Goal: Information Seeking & Learning: Learn about a topic

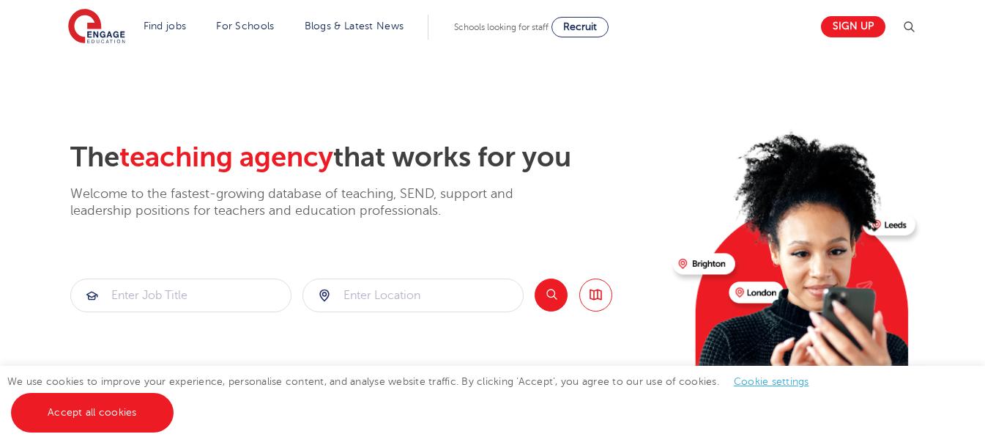
click at [419, 313] on div "The teaching agency that works for you Welcome to the fastest-growing database …" at bounding box center [365, 318] width 591 height 355
click at [419, 297] on input "search" at bounding box center [413, 295] width 220 height 32
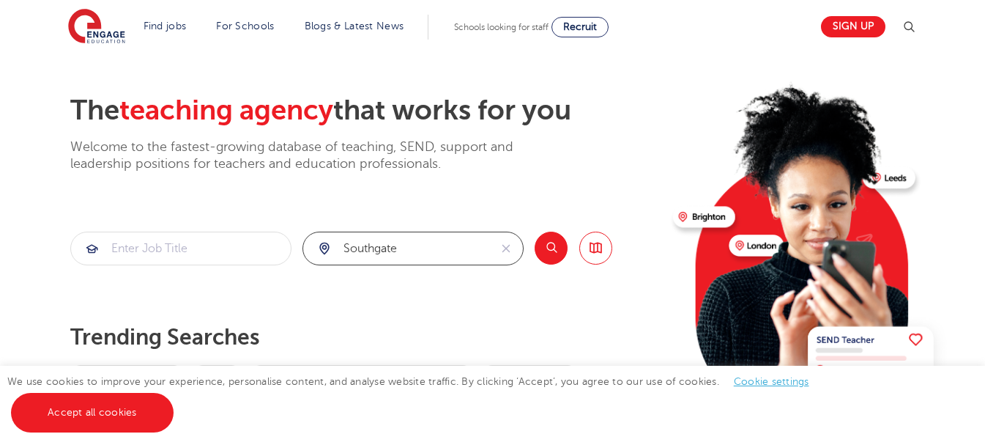
scroll to position [73, 0]
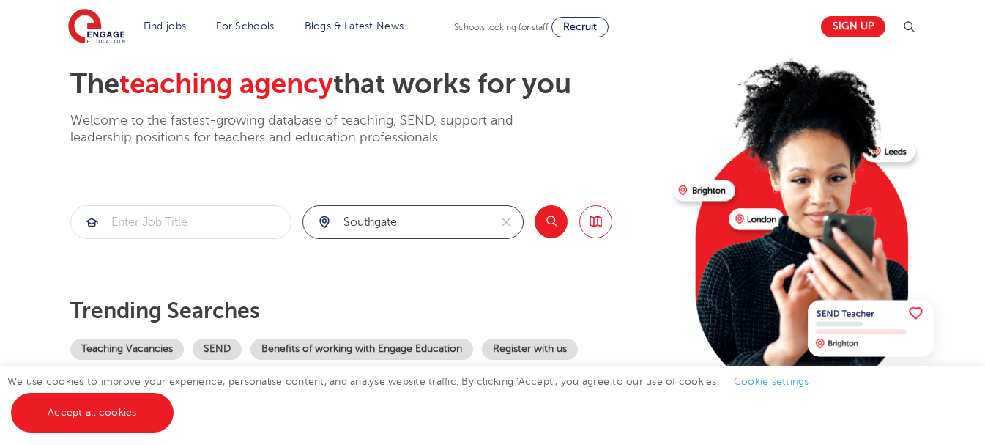
click button "Submit" at bounding box center [0, 0] width 0 height 0
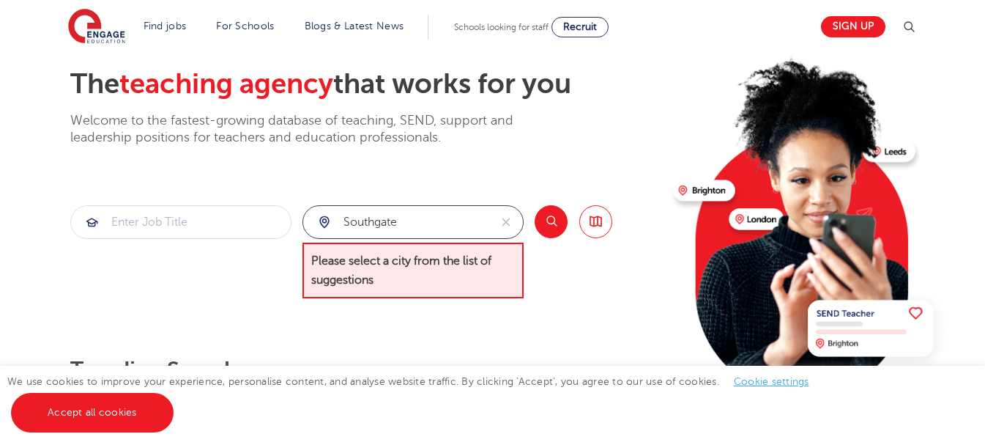
drag, startPoint x: 380, startPoint y: 213, endPoint x: 412, endPoint y: 220, distance: 32.2
click at [382, 213] on input "southgate" at bounding box center [396, 222] width 186 height 32
drag, startPoint x: 418, startPoint y: 220, endPoint x: 321, endPoint y: 212, distance: 97.0
click at [321, 212] on div "southgate" at bounding box center [396, 222] width 186 height 32
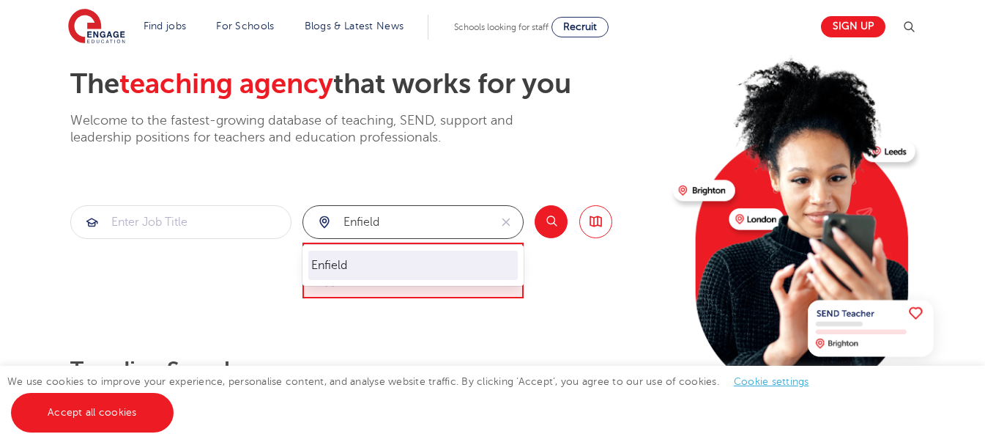
click at [356, 261] on li "Enfield" at bounding box center [412, 264] width 209 height 29
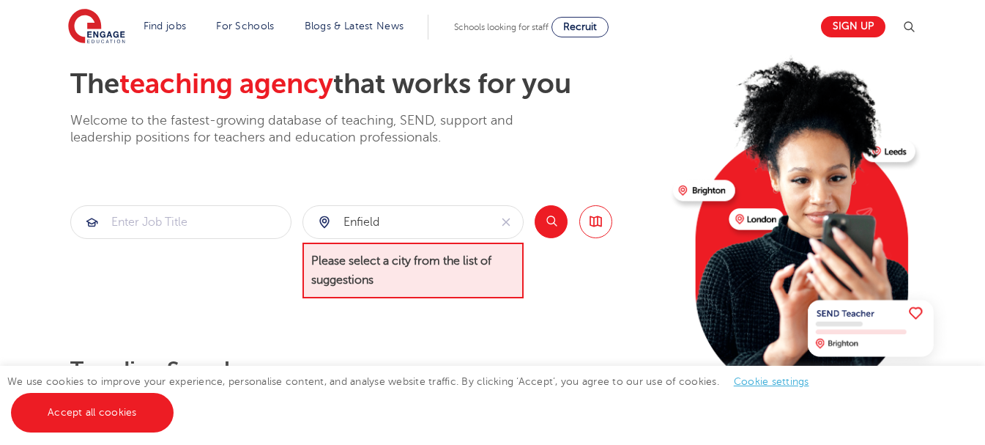
click at [624, 305] on div "The teaching agency that works for you Welcome to the fastest-growing database …" at bounding box center [365, 258] width 591 height 382
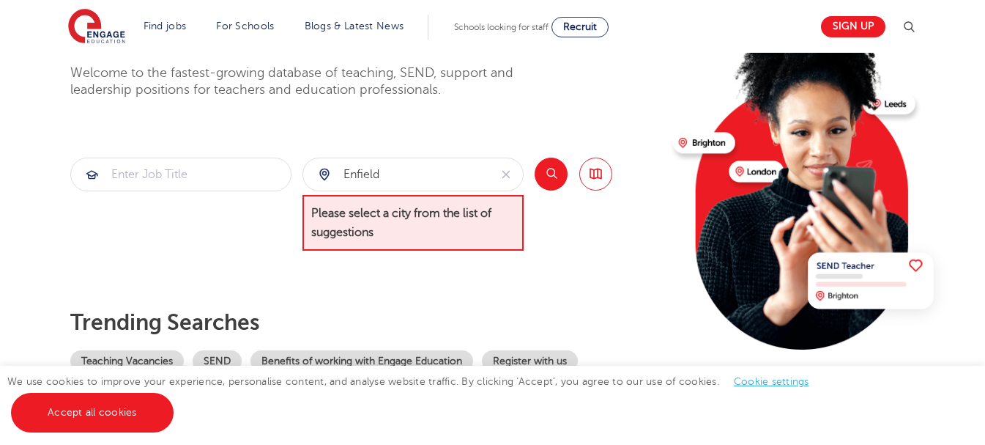
scroll to position [146, 0]
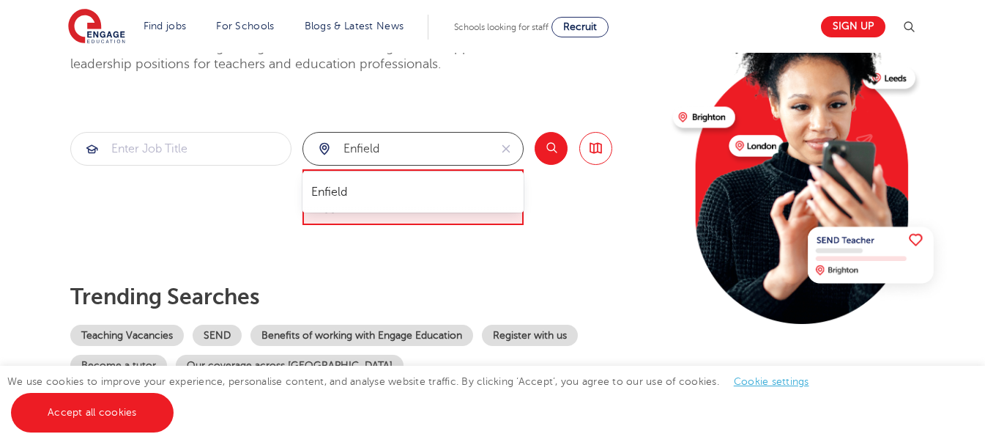
drag, startPoint x: 414, startPoint y: 141, endPoint x: 308, endPoint y: 140, distance: 106.2
click at [308, 141] on div "Enfield" at bounding box center [396, 149] width 186 height 32
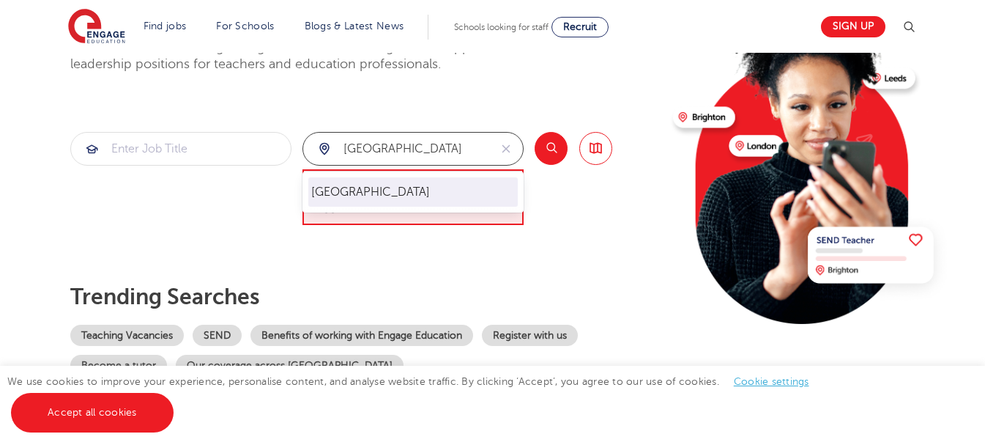
click at [345, 185] on li "[GEOGRAPHIC_DATA]" at bounding box center [412, 191] width 209 height 29
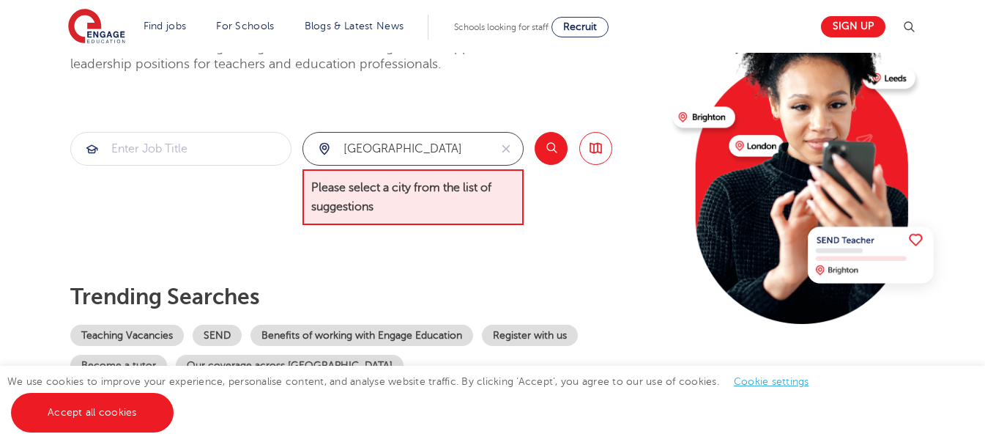
type input "[GEOGRAPHIC_DATA]"
click at [599, 146] on link "Browse all Jobs" at bounding box center [595, 148] width 33 height 33
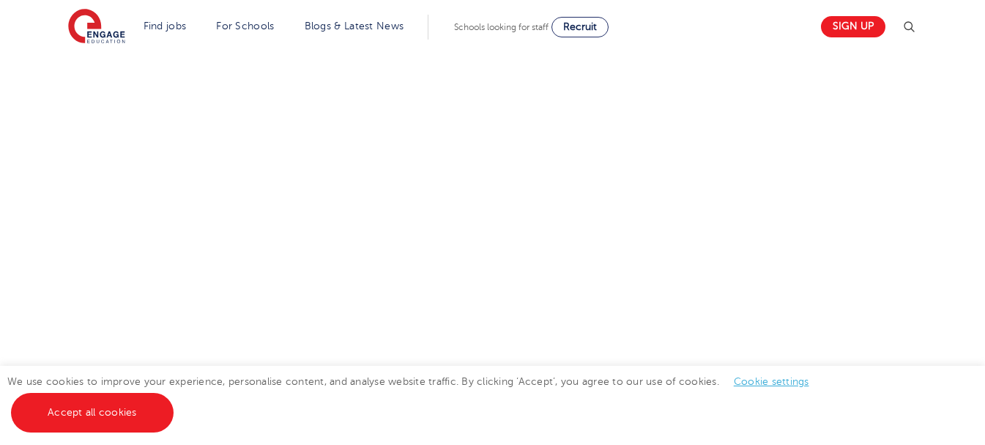
scroll to position [293, 0]
click at [775, 381] on link "Cookie settings" at bounding box center [771, 381] width 75 height 11
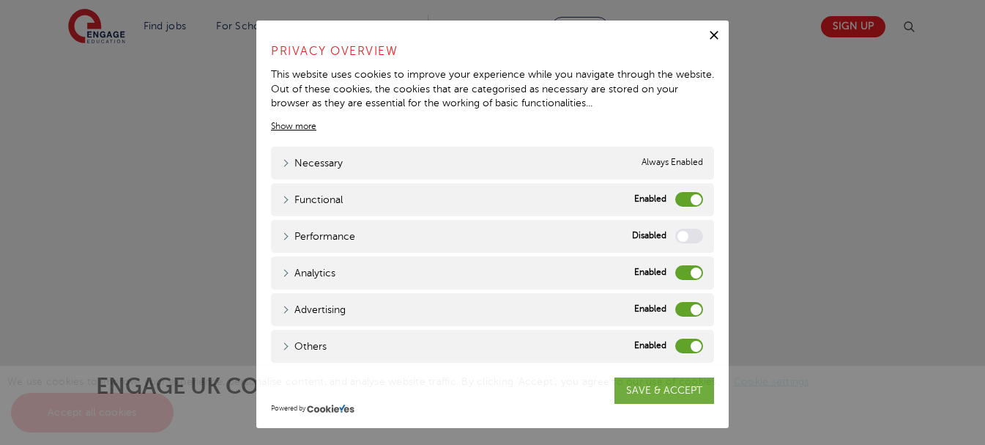
click at [715, 37] on icon "button" at bounding box center [714, 35] width 15 height 15
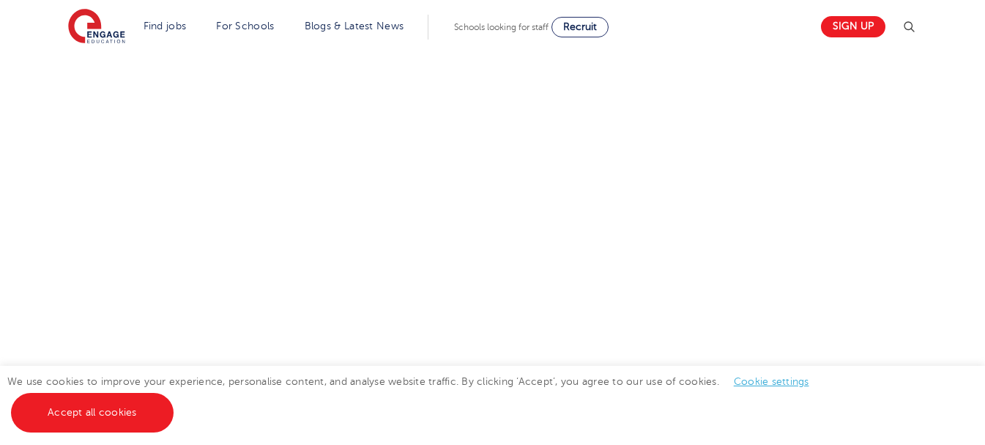
scroll to position [220, 0]
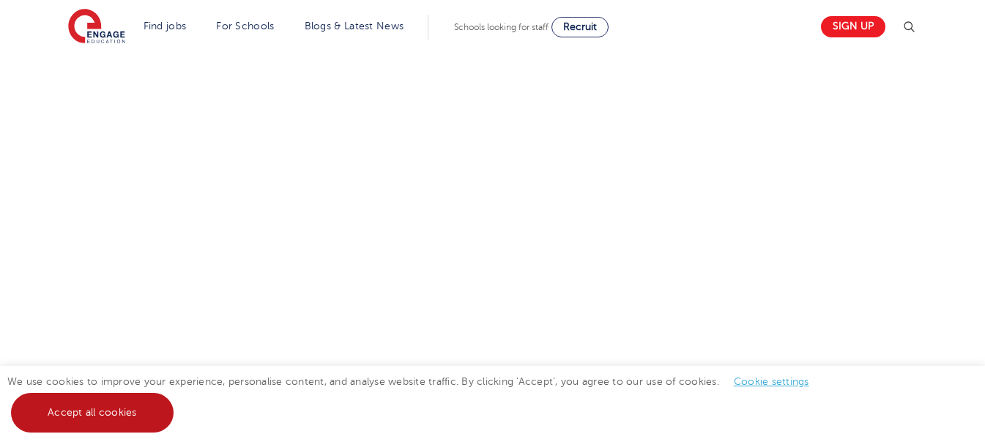
click at [109, 428] on link "Accept all cookies" at bounding box center [92, 413] width 163 height 40
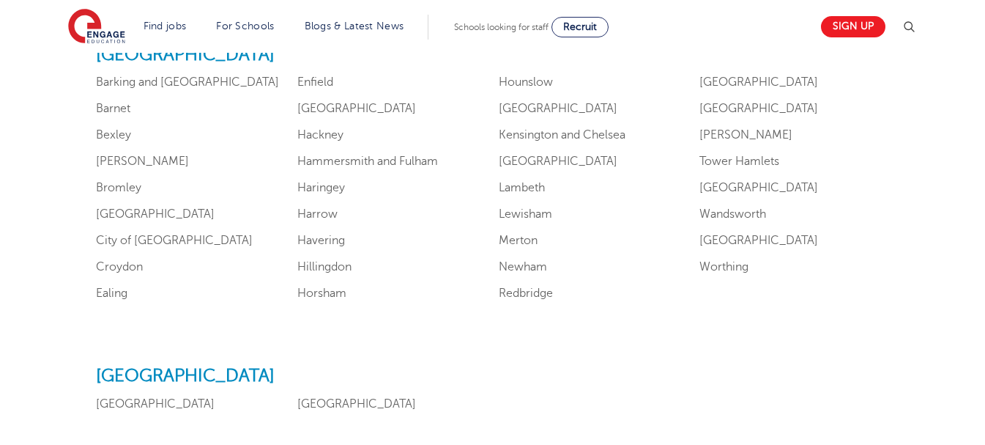
scroll to position [952, 0]
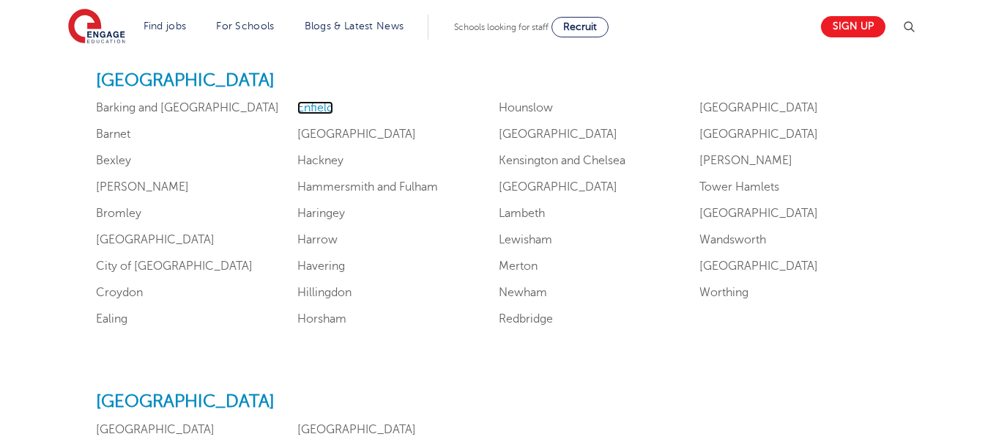
click at [310, 106] on link "Enfield" at bounding box center [315, 107] width 36 height 13
click at [121, 140] on link "Barnet" at bounding box center [113, 133] width 34 height 13
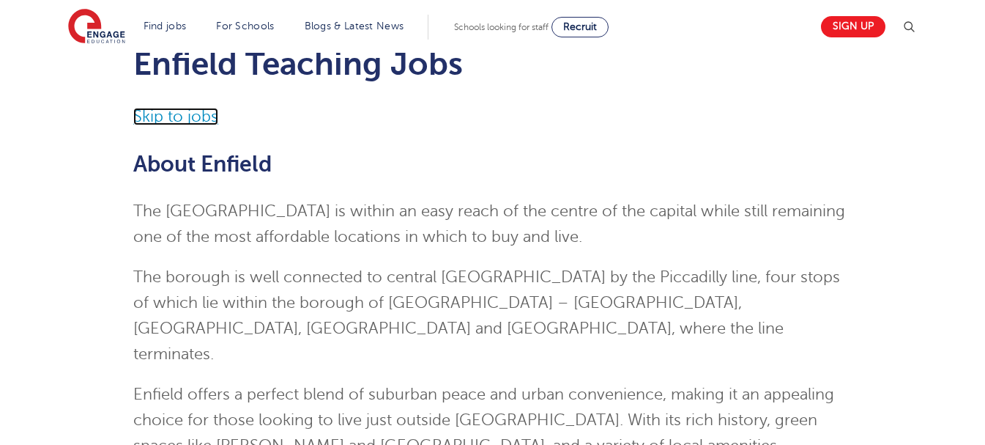
click at [162, 116] on link "Skip to jobs" at bounding box center [175, 117] width 85 height 18
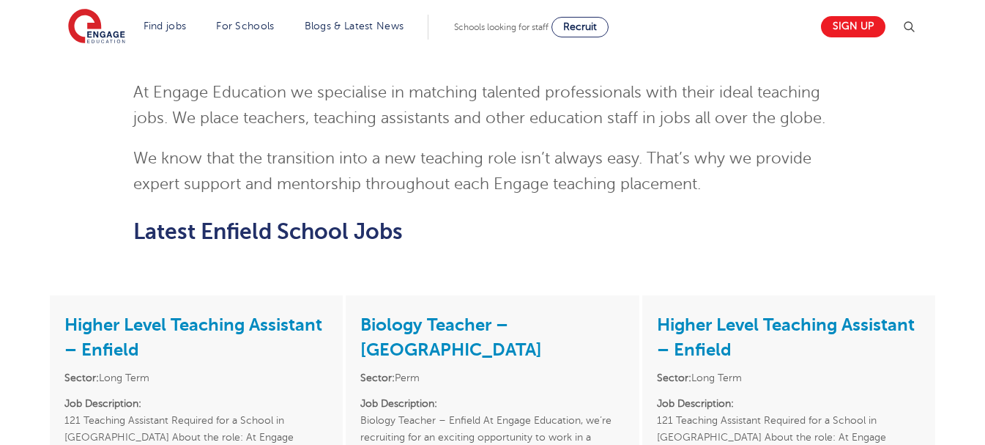
scroll to position [1818, 0]
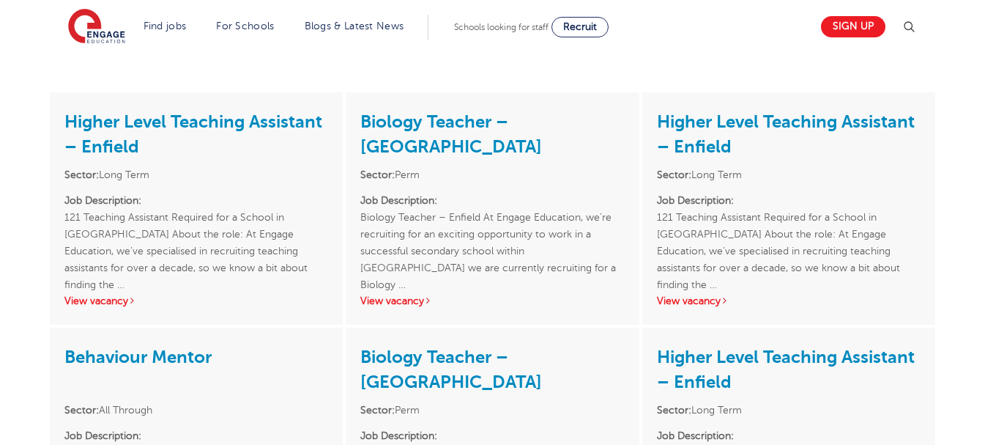
scroll to position [1891, 0]
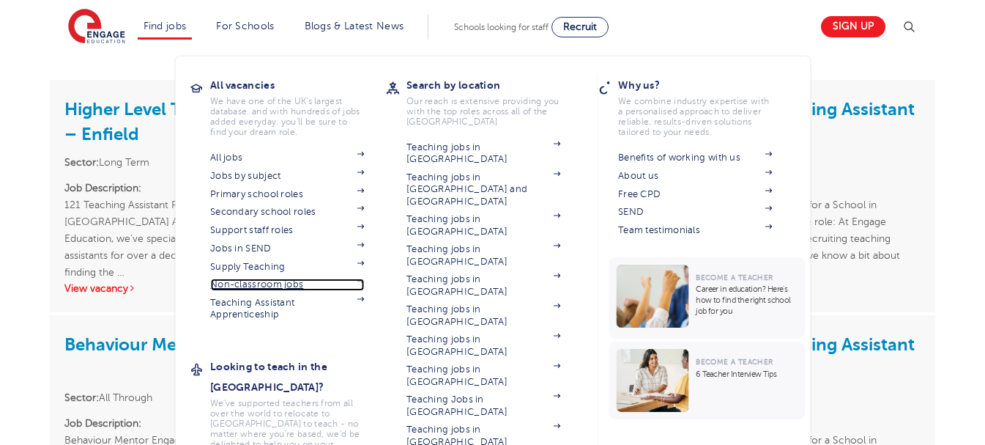
click at [359, 283] on span at bounding box center [353, 284] width 22 height 12
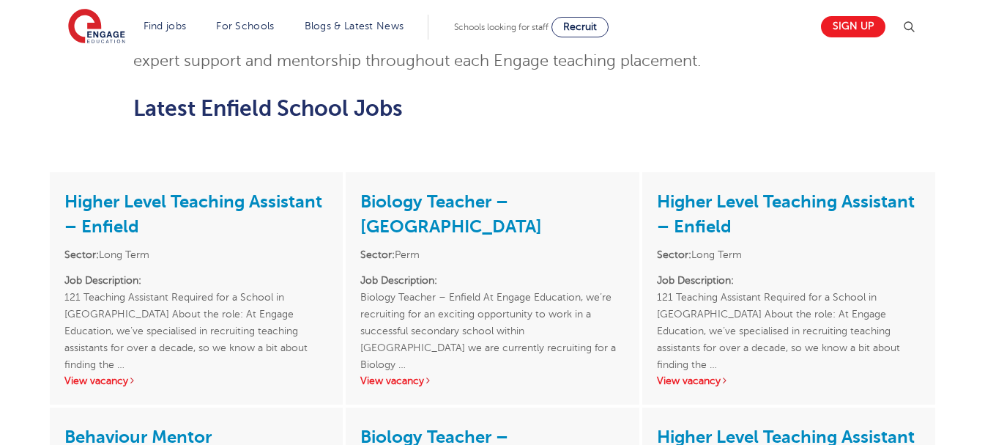
scroll to position [1598, 0]
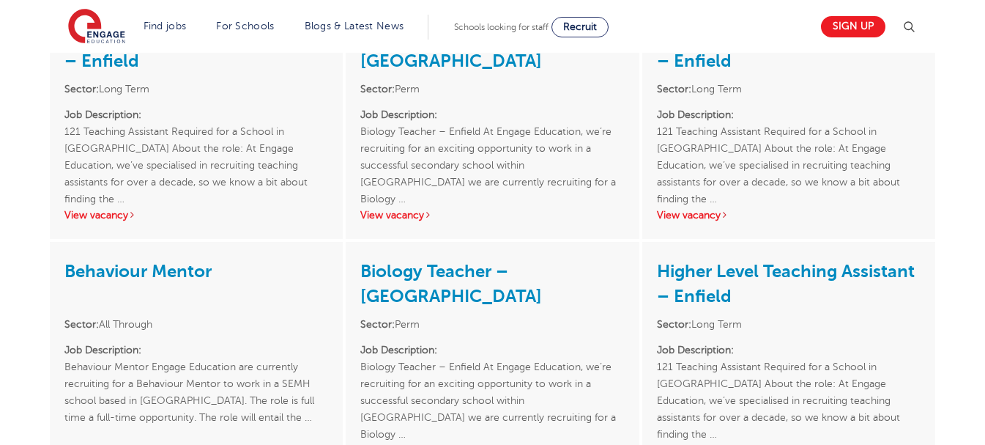
drag, startPoint x: 976, startPoint y: 248, endPoint x: 995, endPoint y: 272, distance: 30.8
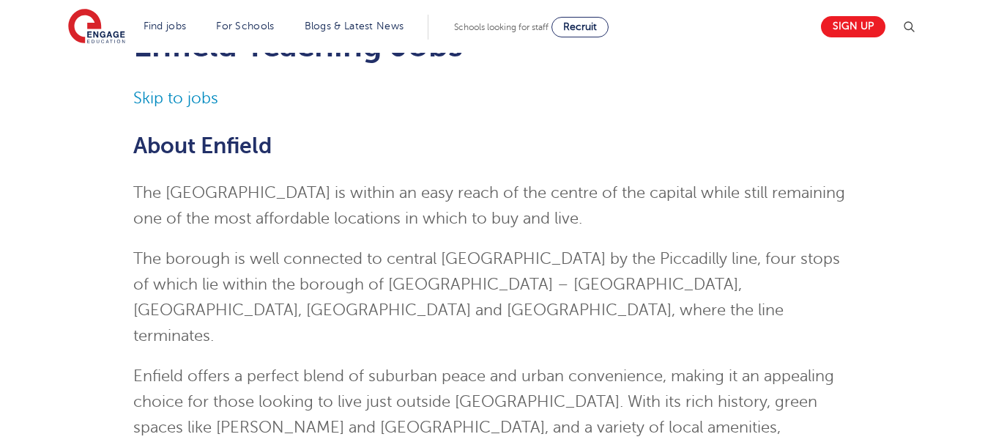
scroll to position [0, 0]
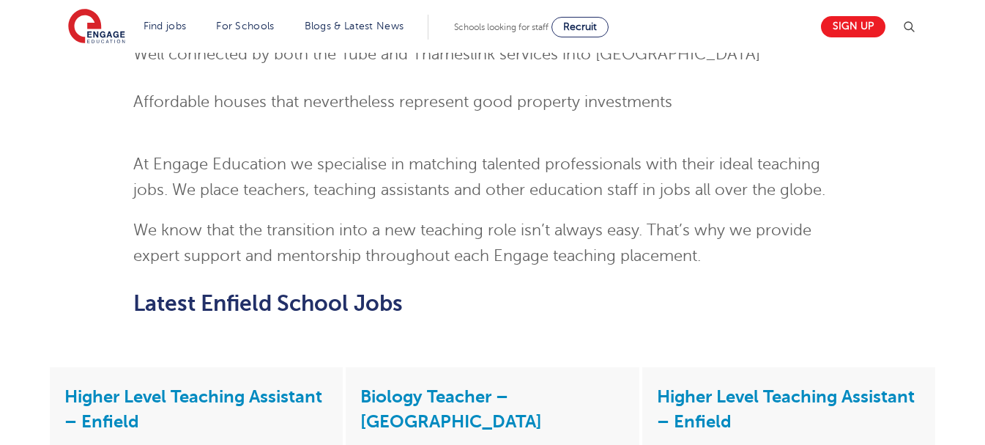
scroll to position [1378, 0]
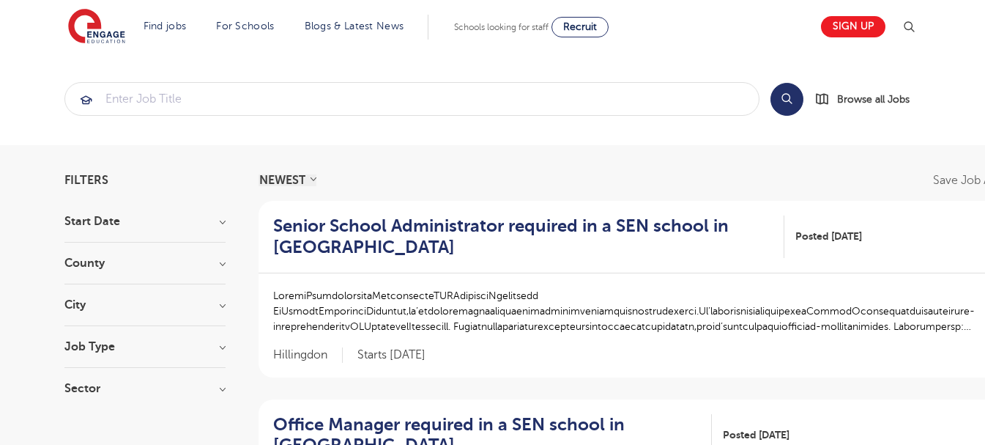
scroll to position [73, 0]
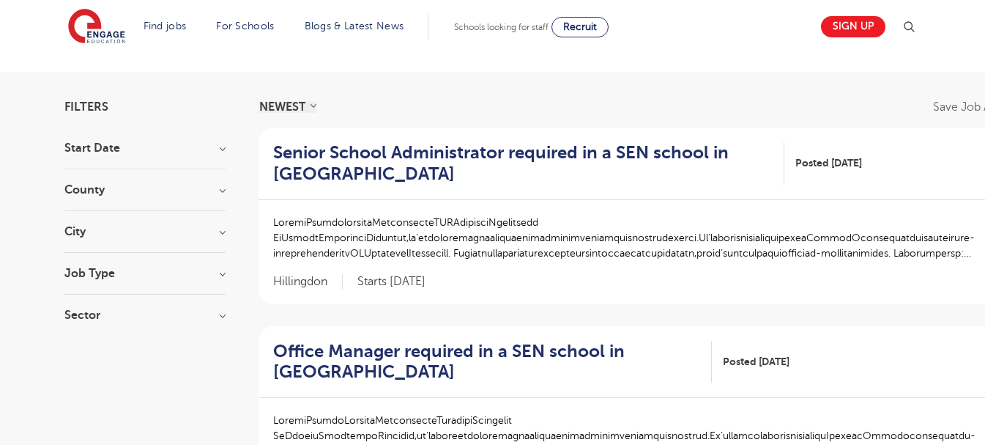
click at [180, 226] on h3 "City" at bounding box center [144, 232] width 161 height 12
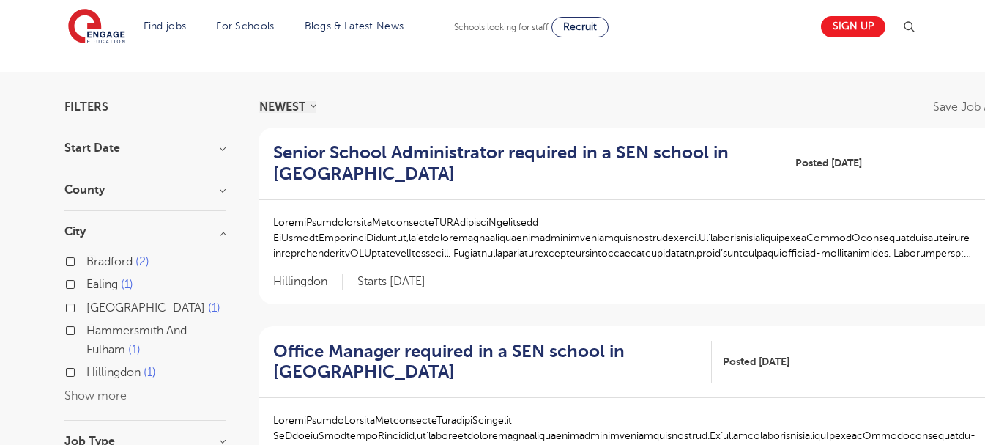
click at [103, 389] on button "Show more" at bounding box center [95, 395] width 62 height 13
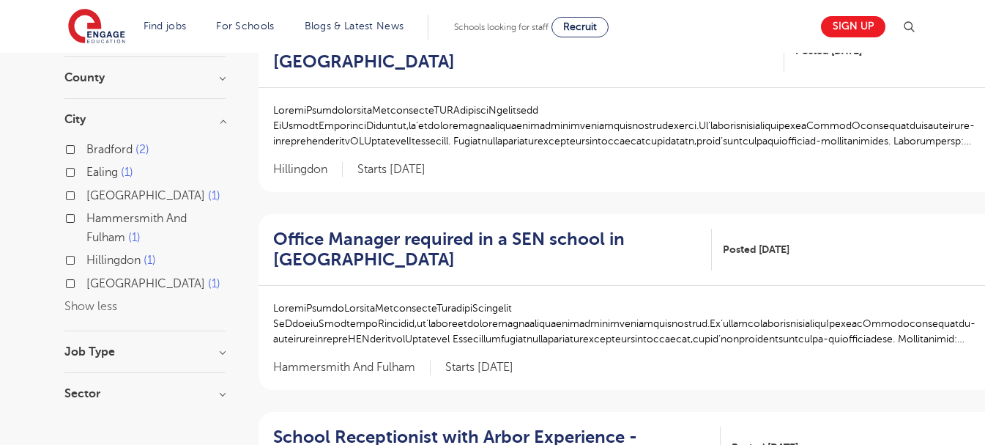
scroll to position [220, 0]
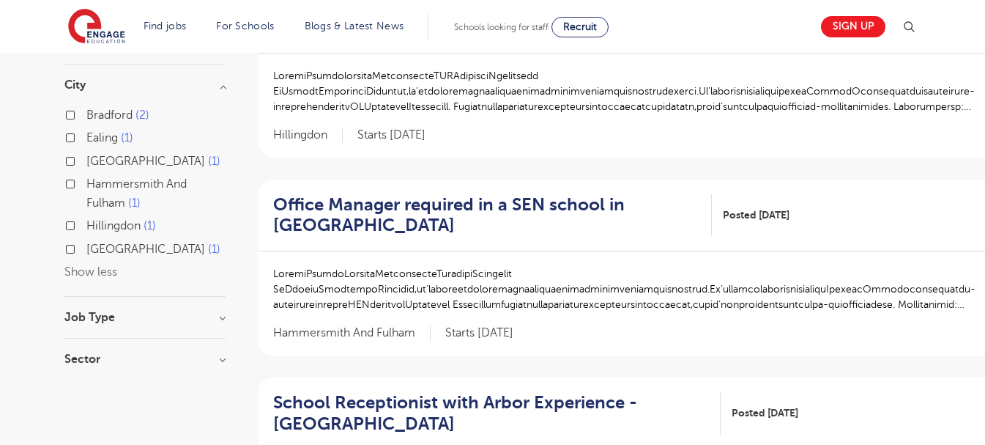
click at [184, 316] on h3 "Job Type" at bounding box center [144, 317] width 161 height 12
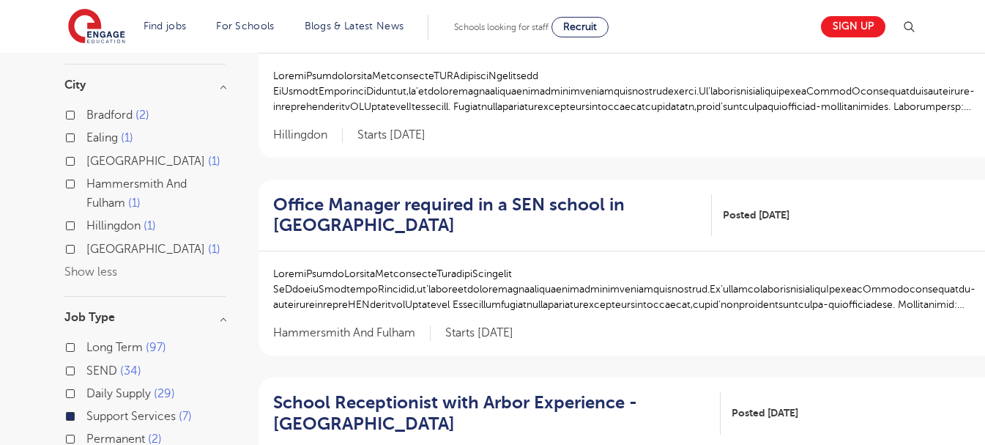
click at [182, 313] on h3 "Job Type" at bounding box center [144, 317] width 161 height 12
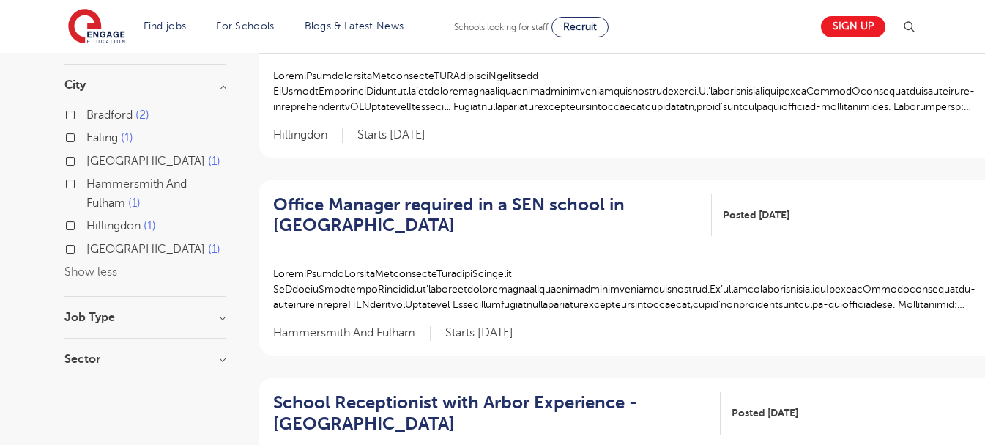
click at [182, 369] on div "Sector Primary 4 Secondary 2 All Through 1 Show more" at bounding box center [144, 366] width 161 height 26
click at [185, 356] on h3 "Sector" at bounding box center [144, 359] width 161 height 12
click at [187, 352] on section "Start Date September 4 October 2 November 1 Show more County Bradford 2 Ealing …" at bounding box center [144, 216] width 161 height 440
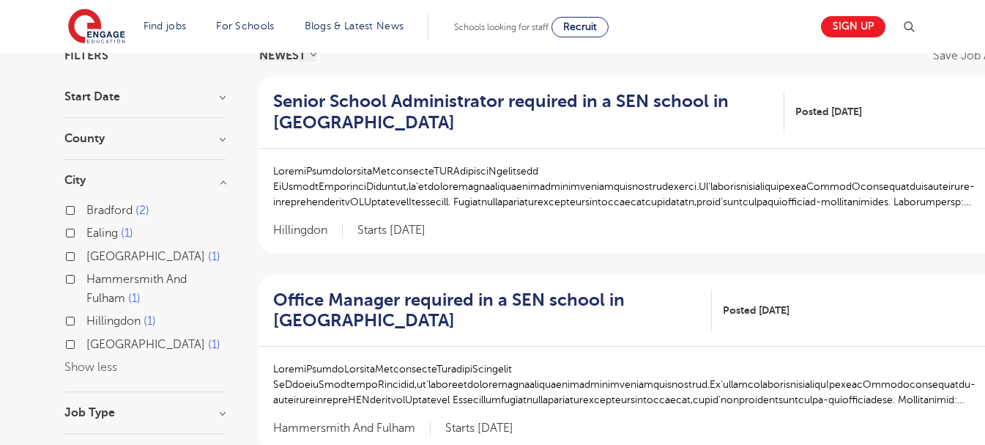
scroll to position [0, 0]
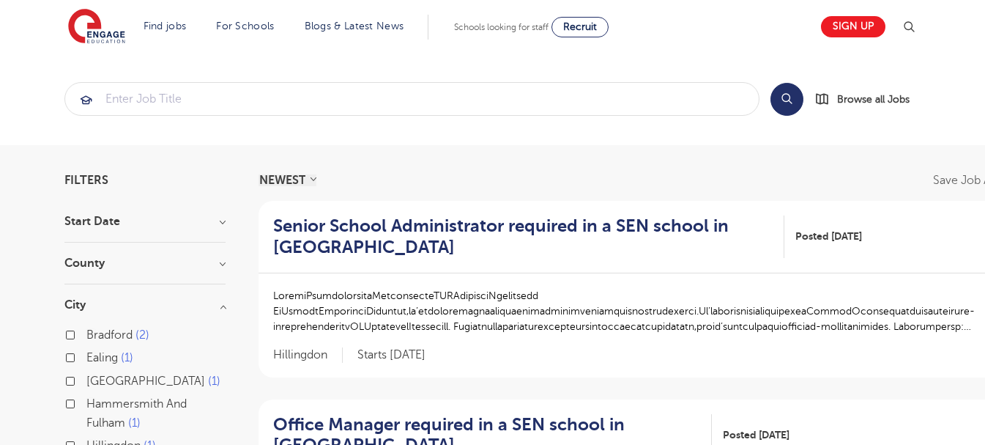
click at [212, 226] on h3 "Start Date" at bounding box center [144, 221] width 161 height 12
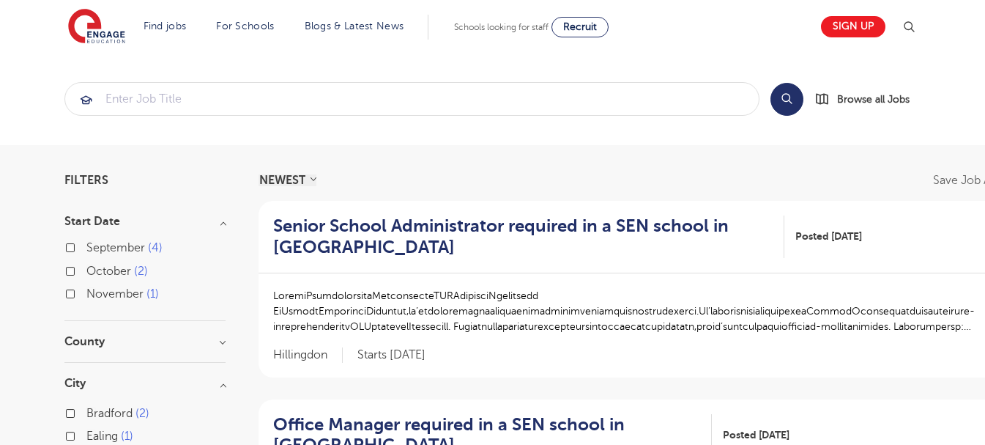
click at [216, 221] on h3 "Start Date" at bounding box center [144, 221] width 161 height 12
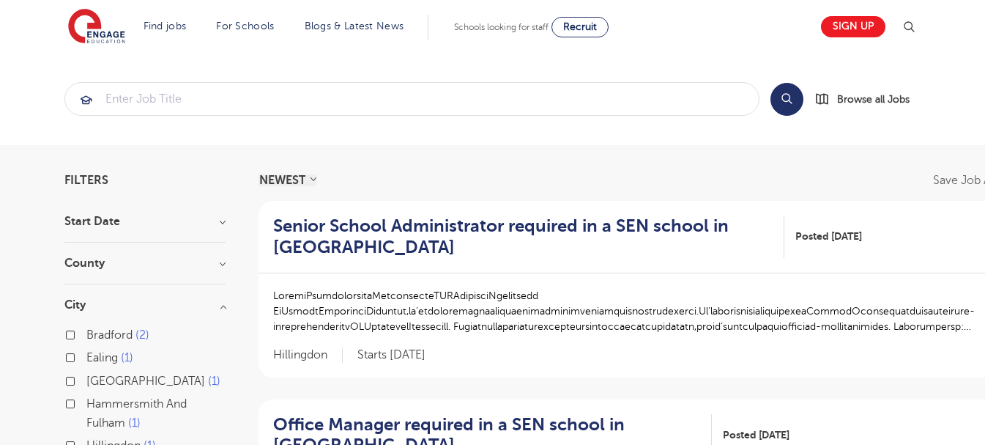
drag, startPoint x: 213, startPoint y: 275, endPoint x: 229, endPoint y: 261, distance: 20.8
click at [218, 270] on div "County Bradford 2 Ealing 1 Greenwich 1 Hammersmith And Fulham 1 Hillingdon 1 Sh…" at bounding box center [144, 270] width 161 height 27
click at [211, 262] on h3 "County" at bounding box center [144, 263] width 161 height 12
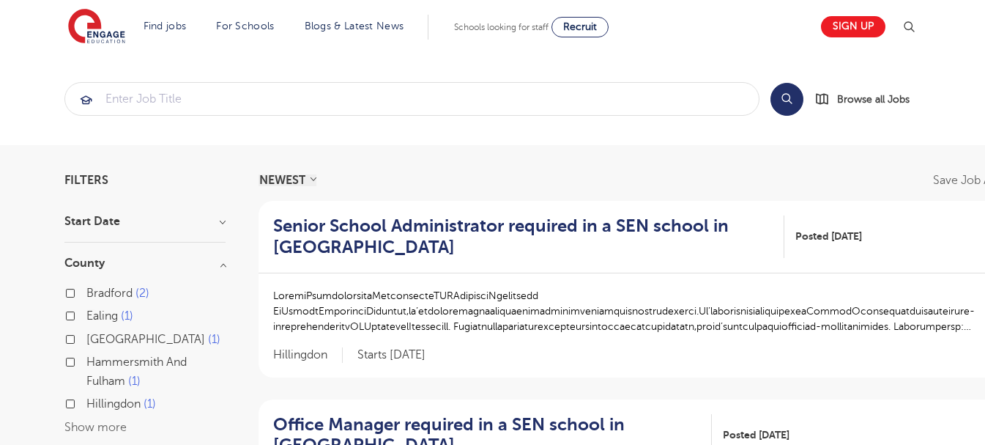
click at [218, 263] on h3 "County" at bounding box center [144, 263] width 161 height 12
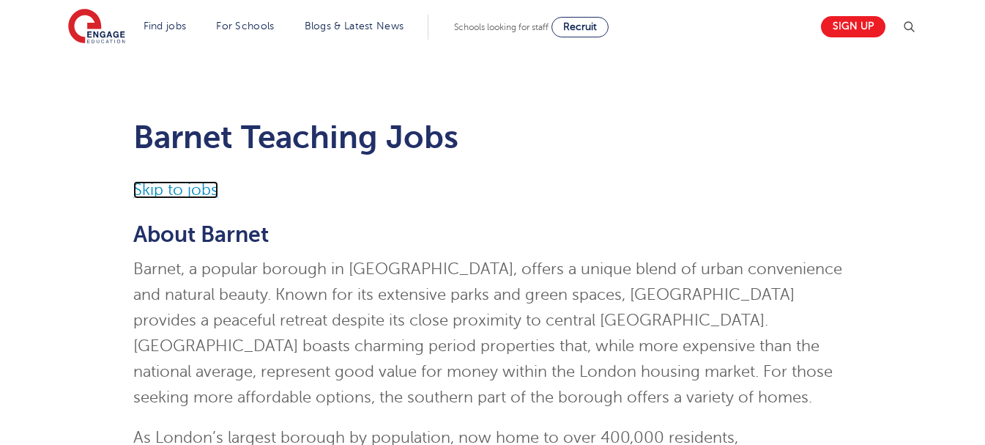
click at [174, 193] on link "Skip to jobs" at bounding box center [175, 190] width 85 height 18
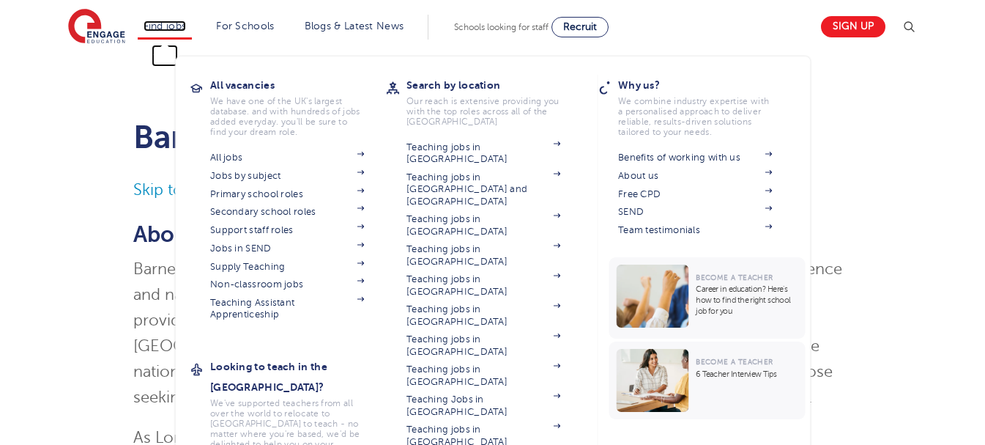
click at [168, 30] on link "Find jobs" at bounding box center [165, 26] width 43 height 11
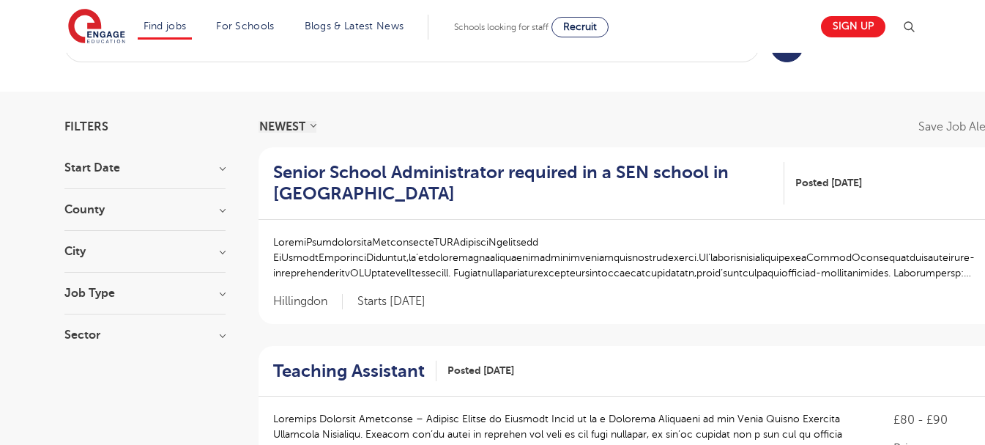
scroll to position [146, 0]
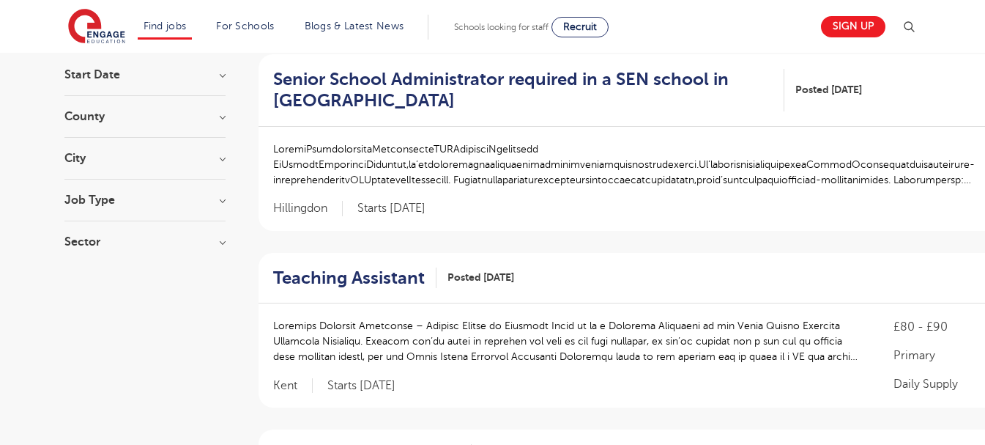
click at [197, 155] on h3 "City" at bounding box center [144, 158] width 161 height 12
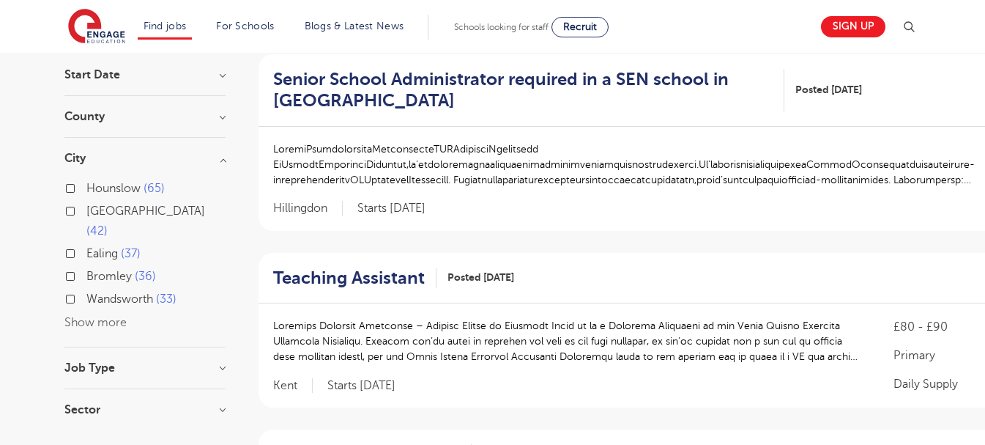
click at [106, 316] on button "Show more" at bounding box center [95, 322] width 62 height 13
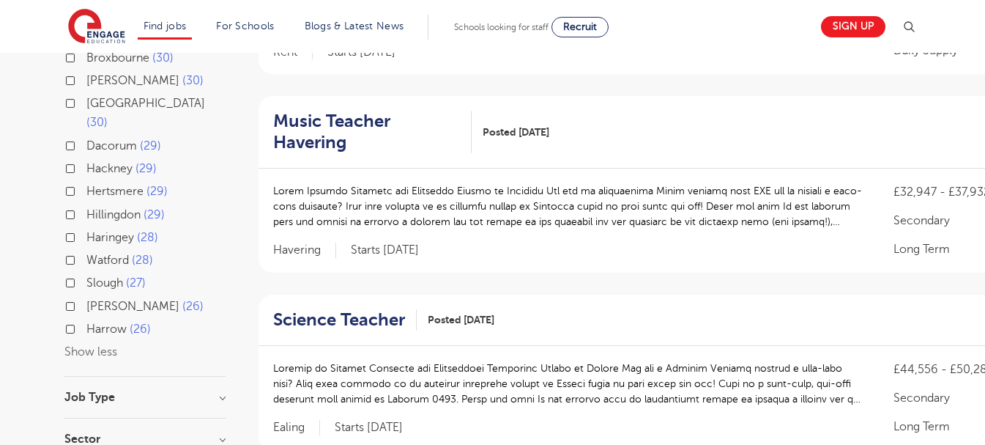
scroll to position [513, 0]
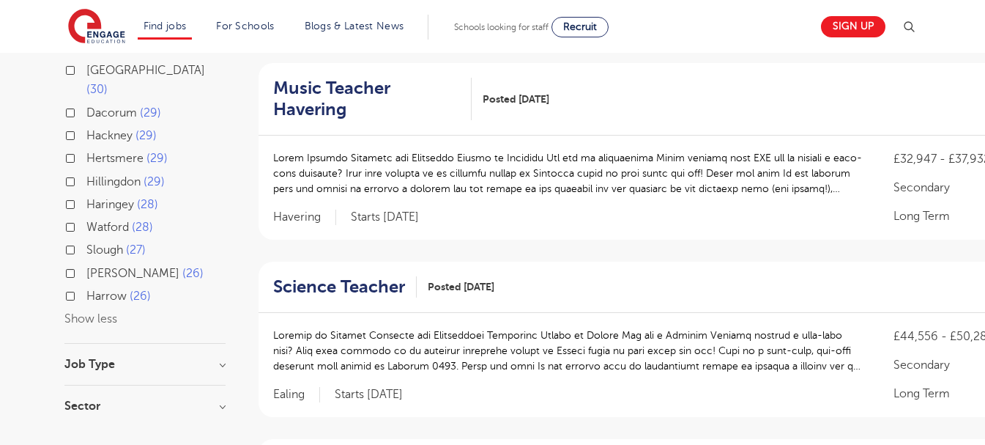
click at [130, 317] on section "Start Date September 106 November [DATE] [DATE] Show more County [GEOGRAPHIC_DA…" at bounding box center [144, 65] width 161 height 724
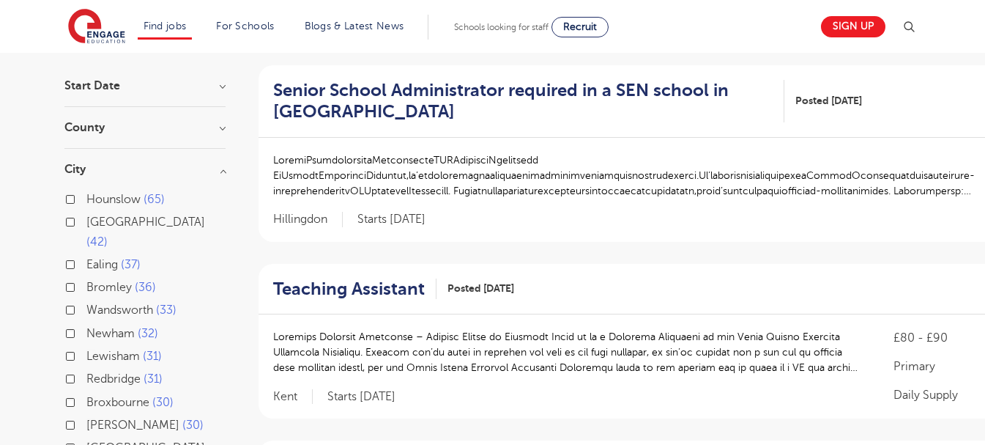
scroll to position [0, 0]
